Goal: Consume media (video, audio): Consume media (video, audio)

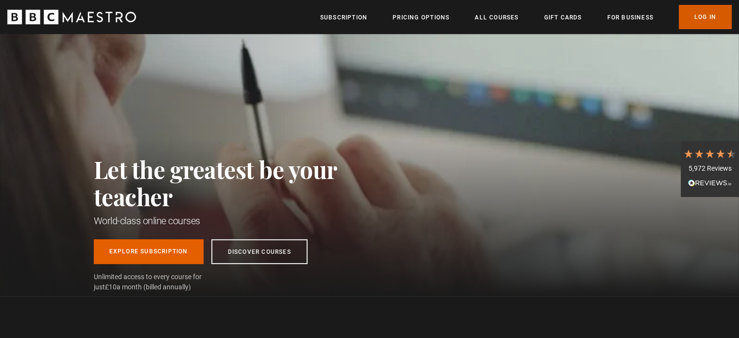
click at [698, 16] on link "Log In" at bounding box center [705, 17] width 53 height 24
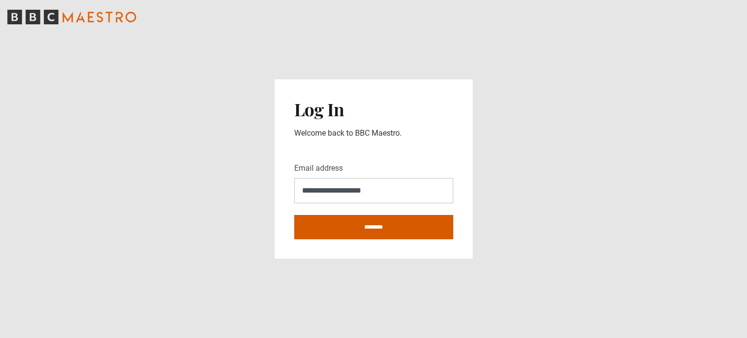
type input "**********"
click at [391, 224] on input "********" at bounding box center [373, 227] width 159 height 24
type input "**********"
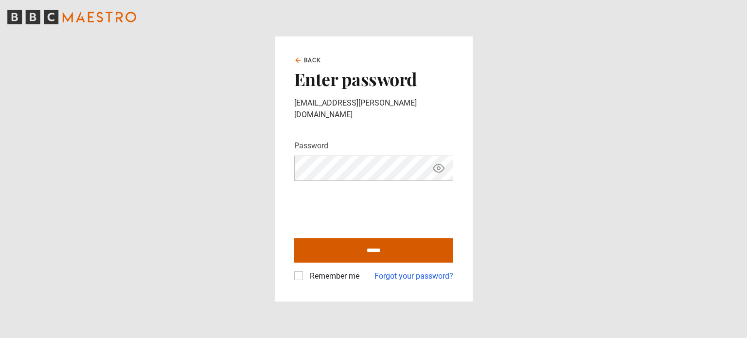
click at [367, 239] on input "******" at bounding box center [373, 250] width 159 height 24
type input "**********"
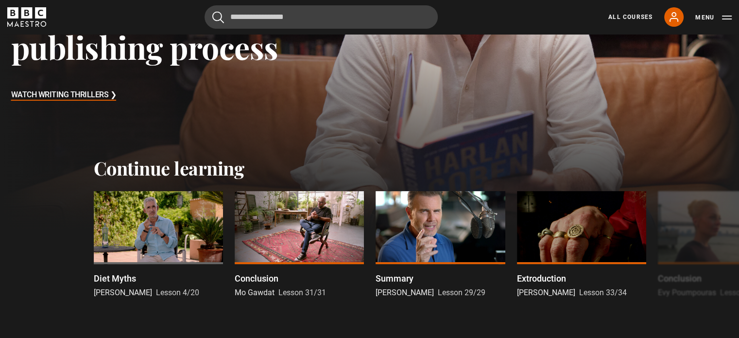
scroll to position [194, 0]
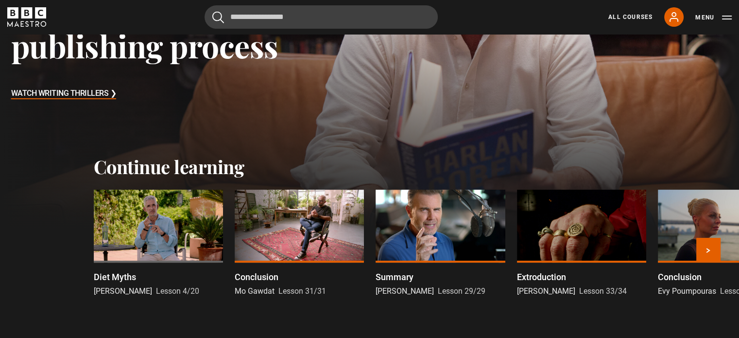
click at [122, 228] on div at bounding box center [158, 226] width 129 height 73
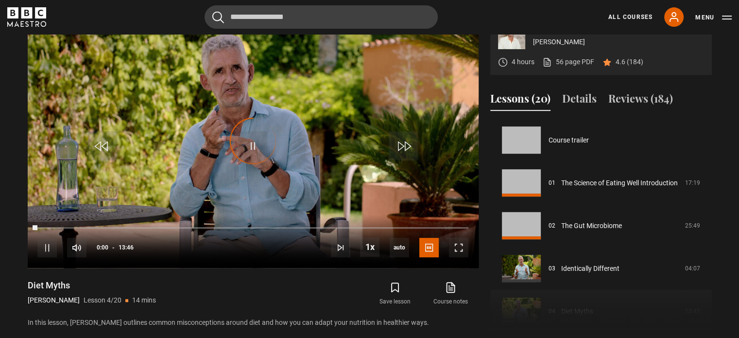
scroll to position [128, 0]
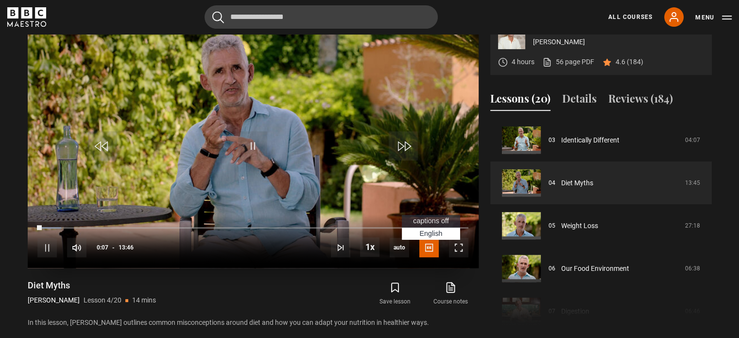
click at [428, 225] on span "captions off" at bounding box center [430, 221] width 35 height 8
drag, startPoint x: 453, startPoint y: 272, endPoint x: 449, endPoint y: 327, distance: 55.5
click at [452, 257] on span "Video Player" at bounding box center [458, 247] width 19 height 19
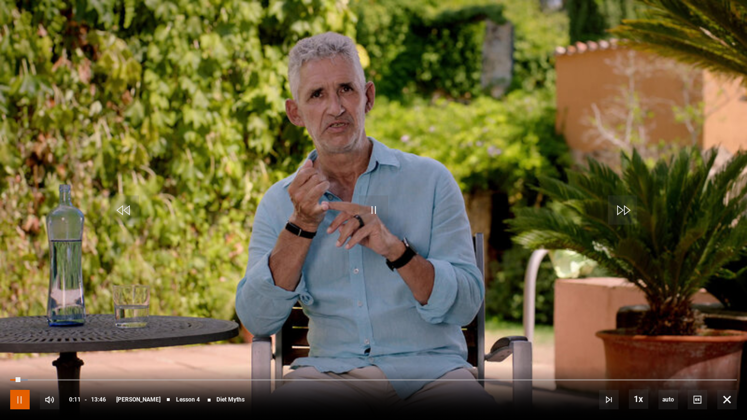
click at [17, 337] on span "Video Player" at bounding box center [19, 399] width 19 height 19
click at [376, 208] on span "Video Player" at bounding box center [373, 209] width 29 height 29
click at [371, 213] on span "Video Player" at bounding box center [373, 209] width 29 height 29
click at [372, 209] on span "Video Player" at bounding box center [373, 209] width 29 height 29
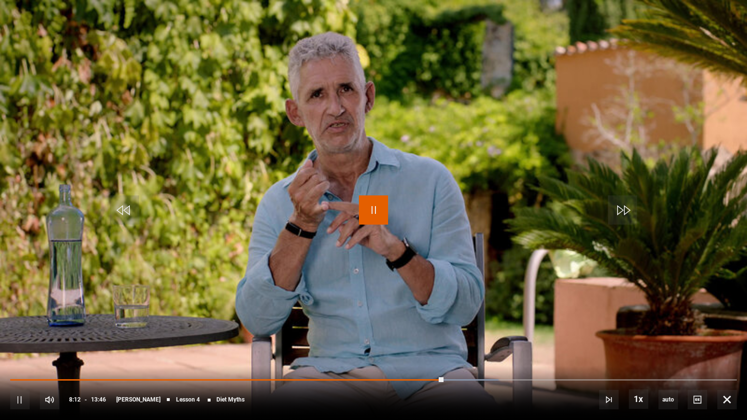
click at [375, 207] on span "Video Player" at bounding box center [373, 209] width 29 height 29
click at [372, 208] on span "Video Player" at bounding box center [373, 209] width 29 height 29
click at [378, 208] on span "Video Player" at bounding box center [373, 209] width 29 height 29
click at [369, 209] on span "Video Player" at bounding box center [373, 209] width 29 height 29
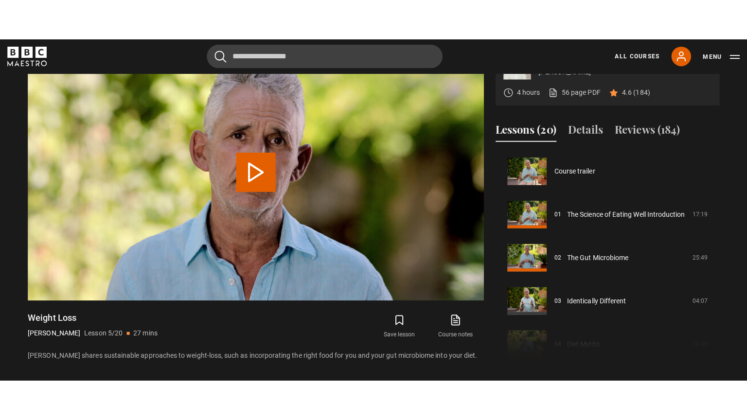
scroll to position [171, 0]
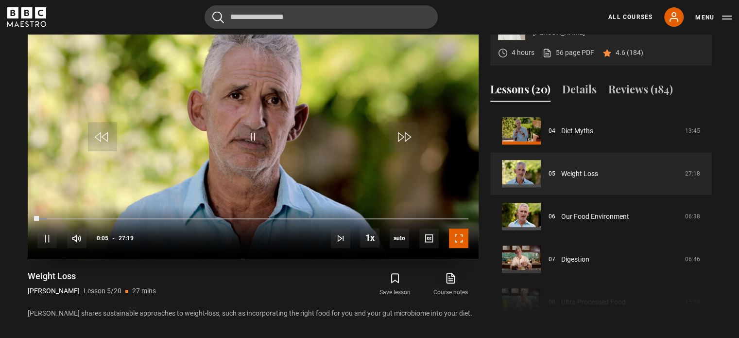
click at [460, 248] on span "Video Player" at bounding box center [458, 237] width 19 height 19
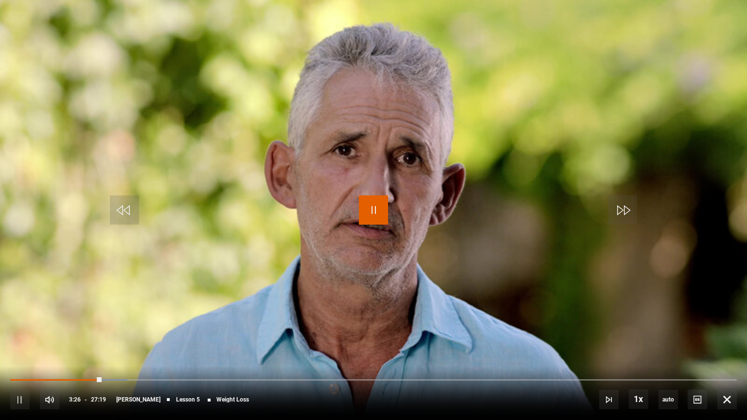
click at [377, 210] on span "Video Player" at bounding box center [373, 209] width 29 height 29
click at [726, 337] on span "Video Player" at bounding box center [726, 399] width 19 height 19
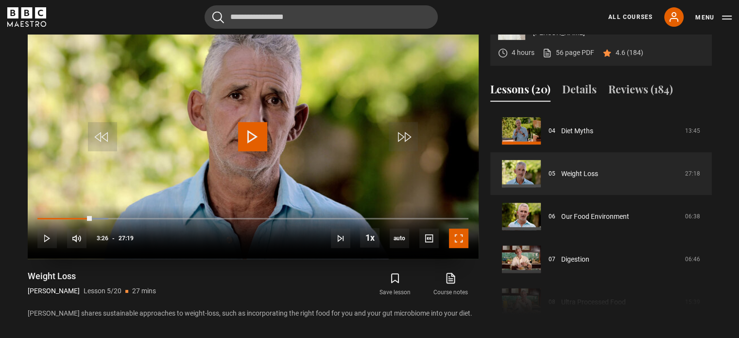
click at [458, 248] on span "Video Player" at bounding box center [458, 237] width 19 height 19
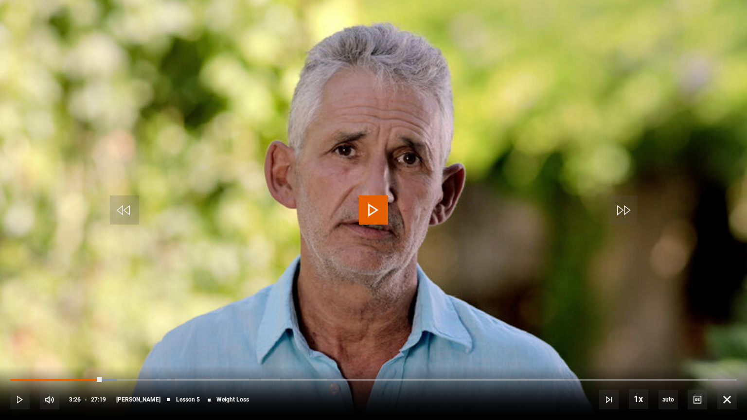
click at [377, 208] on span "Video Player" at bounding box center [373, 209] width 29 height 29
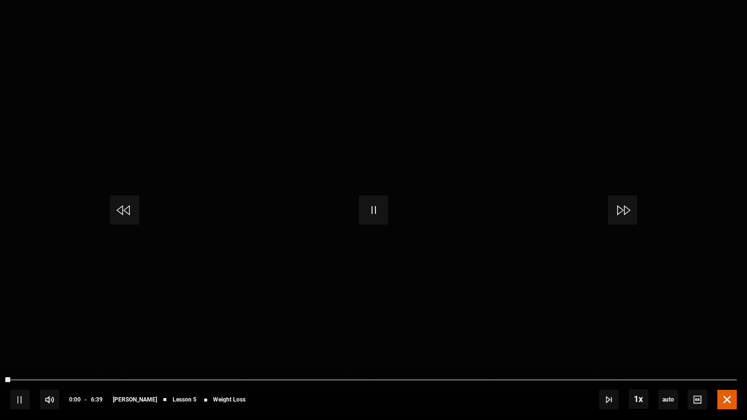
click at [729, 337] on span "Video Player" at bounding box center [726, 399] width 19 height 19
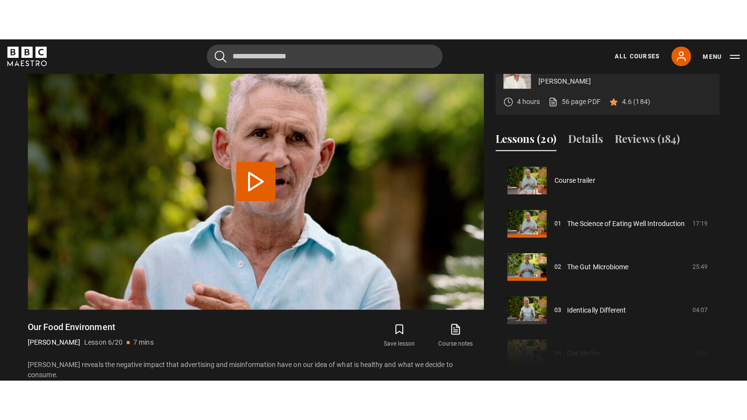
scroll to position [214, 0]
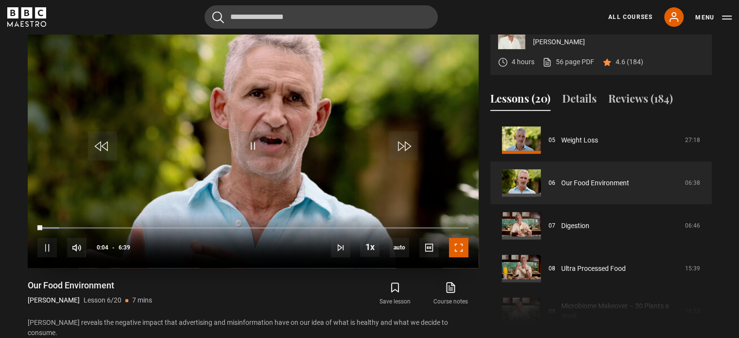
click at [457, 257] on span "Video Player" at bounding box center [458, 247] width 19 height 19
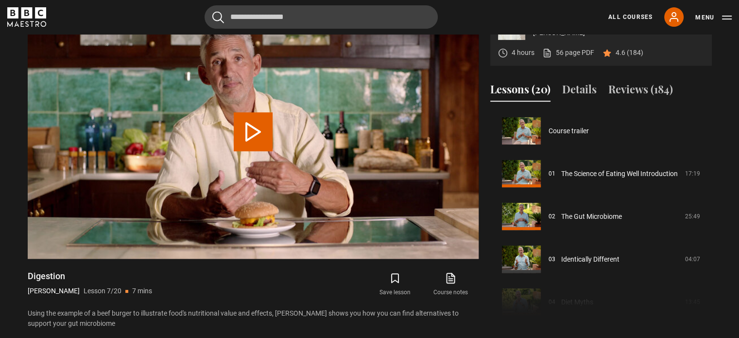
scroll to position [257, 0]
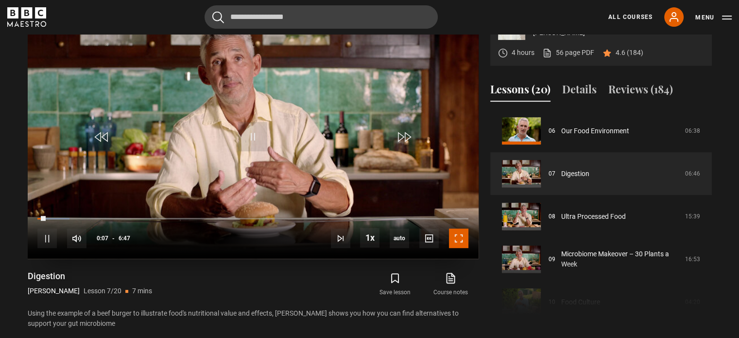
click at [454, 248] on span "Video Player" at bounding box center [458, 237] width 19 height 19
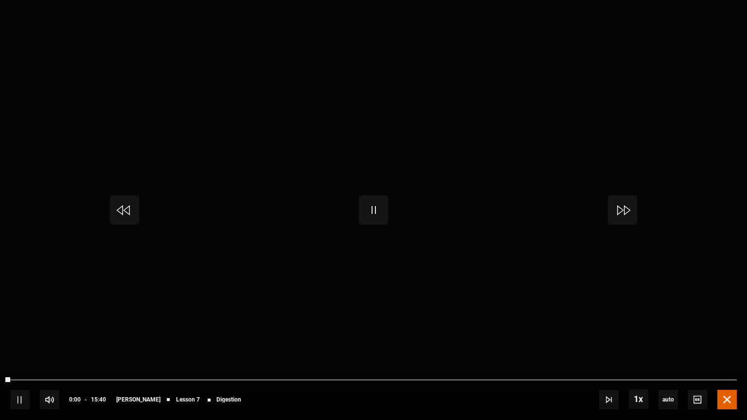
click at [729, 337] on span "Video Player" at bounding box center [726, 399] width 19 height 19
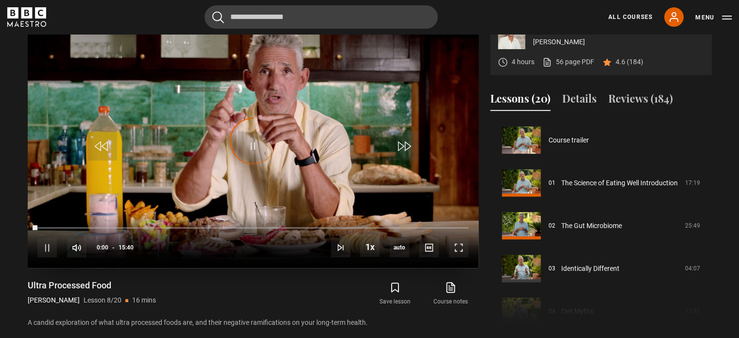
scroll to position [299, 0]
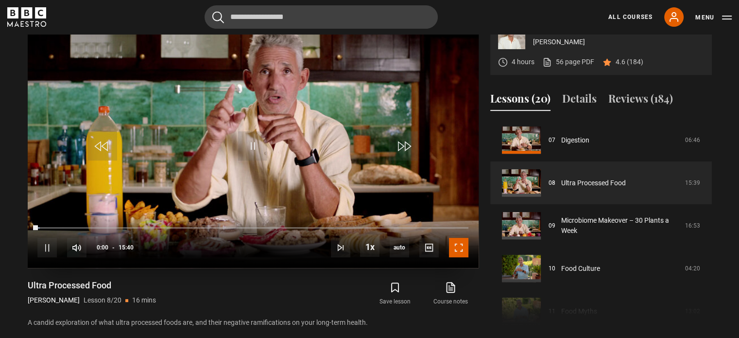
click at [461, 257] on span "Video Player" at bounding box center [458, 247] width 19 height 19
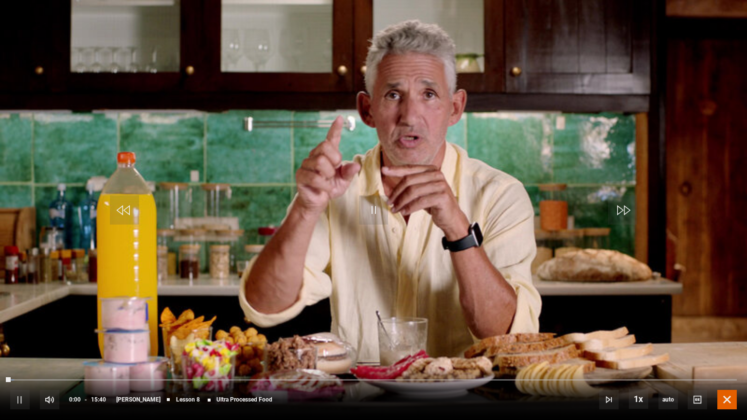
click at [729, 337] on span "Video Player" at bounding box center [726, 399] width 19 height 19
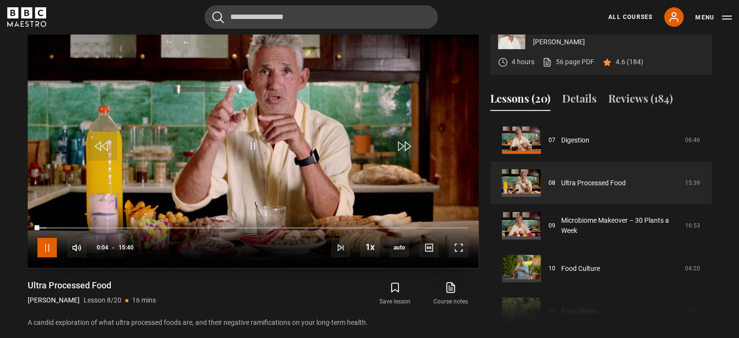
click at [48, 257] on span "Video Player" at bounding box center [46, 247] width 19 height 19
click at [731, 17] on button "Menu" at bounding box center [714, 18] width 36 height 10
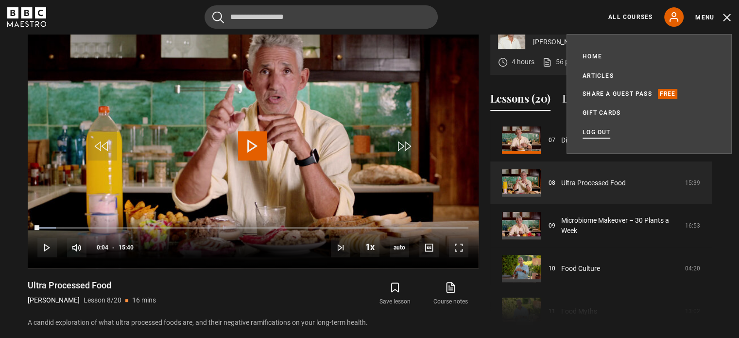
click at [592, 130] on link "Log out" at bounding box center [597, 132] width 28 height 10
